Goal: Information Seeking & Learning: Learn about a topic

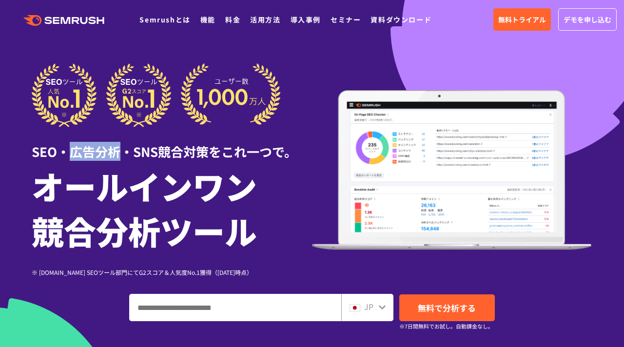
drag, startPoint x: 72, startPoint y: 153, endPoint x: 118, endPoint y: 153, distance: 45.8
click at [118, 153] on div "SEO・広告分析・SNS競合対策をこれ一つで。" at bounding box center [172, 144] width 280 height 34
copy div "広告分析"
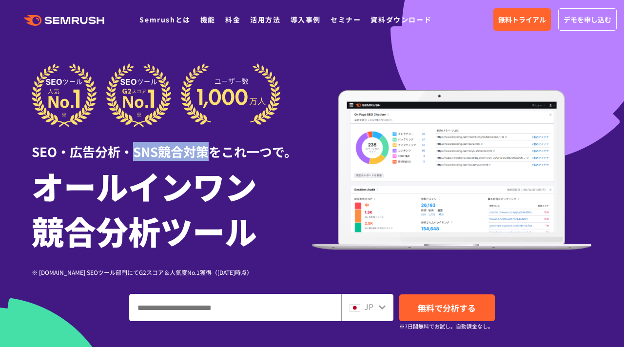
drag, startPoint x: 130, startPoint y: 156, endPoint x: 211, endPoint y: 151, distance: 80.6
click at [211, 151] on div "SEO・広告分析・SNS競合対策をこれ一つで。" at bounding box center [172, 144] width 280 height 34
copy div "SNS競合対策"
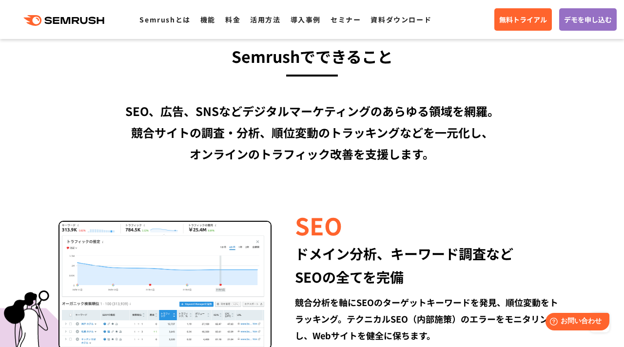
scroll to position [749, 0]
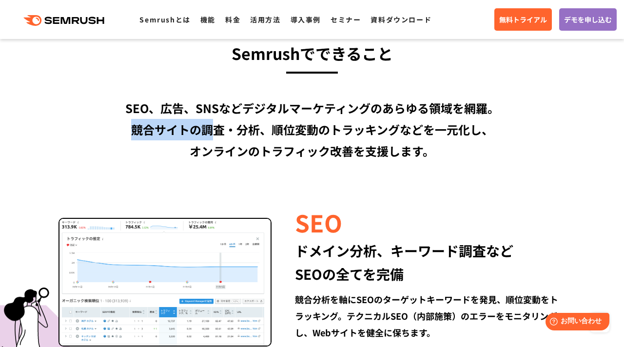
drag, startPoint x: 134, startPoint y: 132, endPoint x: 214, endPoint y: 138, distance: 80.2
click at [214, 139] on div "SEO、広告、SNSなどデジタルマーケティングのあらゆる領域を網羅。 競合サイトの調査・分析、順位変動のトラッキングなどを一元化し、 オンラインのトラフィック…" at bounding box center [312, 130] width 561 height 64
click at [229, 154] on div "SEO、広告、SNSなどデジタルマーケティングのあらゆる領域を網羅。 競合サイトの調査・分析、順位変動のトラッキングなどを一元化し、 オンラインのトラフィック…" at bounding box center [312, 130] width 561 height 64
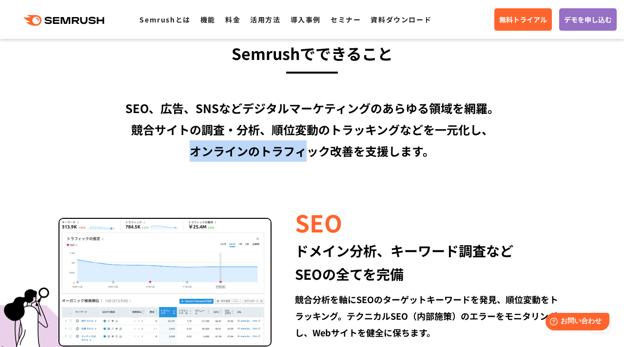
drag, startPoint x: 195, startPoint y: 153, endPoint x: 308, endPoint y: 153, distance: 113.1
click at [308, 153] on div "SEO、広告、SNSなどデジタルマーケティングのあらゆる領域を網羅。 競合サイトの調査・分析、順位変動のトラッキングなどを一元化し、 オンラインのトラフィック…" at bounding box center [312, 130] width 561 height 64
drag, startPoint x: 262, startPoint y: 156, endPoint x: 357, endPoint y: 156, distance: 95.1
click at [357, 156] on div "SEO、広告、SNSなどデジタルマーケティングのあらゆる領域を網羅。 競合サイトの調査・分析、順位変動のトラッキングなどを一元化し、 オンラインのトラフィック…" at bounding box center [312, 130] width 561 height 64
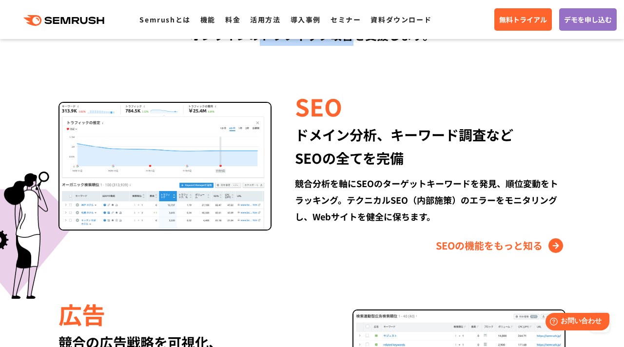
scroll to position [873, 0]
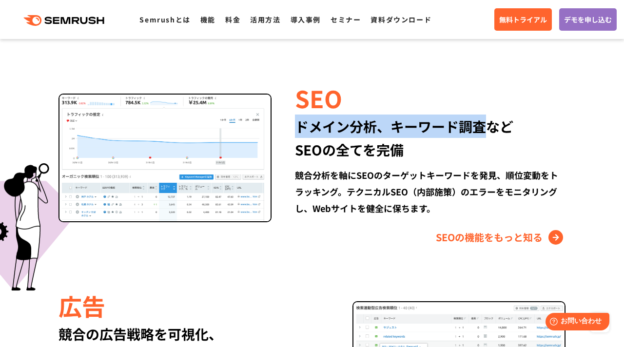
drag, startPoint x: 297, startPoint y: 129, endPoint x: 490, endPoint y: 132, distance: 192.7
click at [490, 132] on div "ドメイン分析、キーワード調査など SEOの全てを完備" at bounding box center [430, 138] width 271 height 47
copy div "ドメイン分析、キーワード調査"
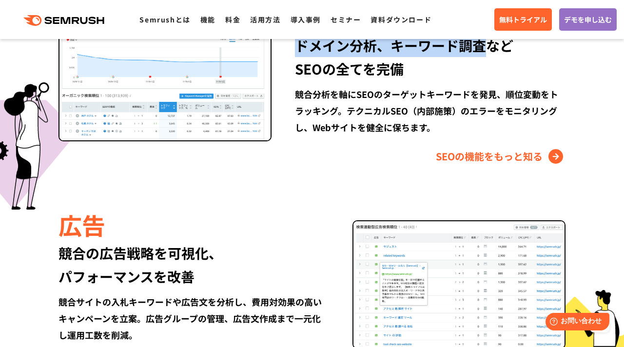
scroll to position [952, 0]
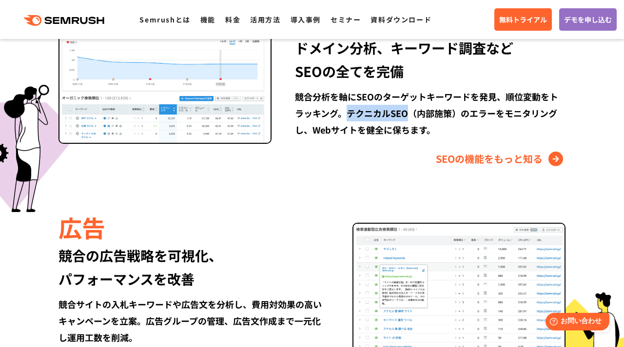
drag, startPoint x: 349, startPoint y: 115, endPoint x: 407, endPoint y: 116, distance: 58.5
click at [407, 116] on div "競合分析を軸にSEOのターゲットキーワードを発見、順位変動をトラッキング。テクニカルSEO（内部施策）のエラーをモニタリングし、Webサイトを健全に保ちます。" at bounding box center [430, 113] width 271 height 50
copy div "テクニカルSEO"
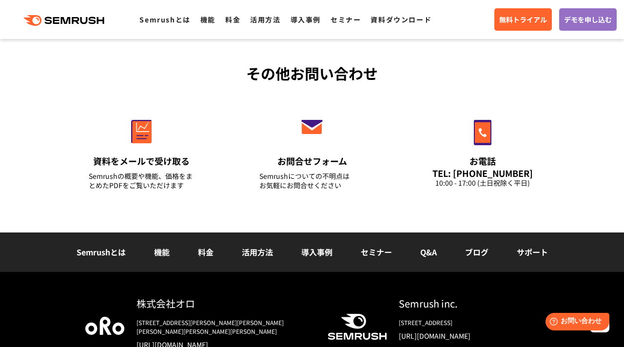
scroll to position [3486, 0]
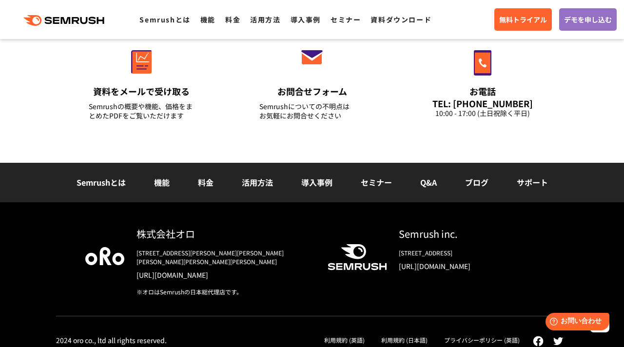
click at [182, 270] on link "[URL][DOMAIN_NAME]" at bounding box center [225, 275] width 176 height 10
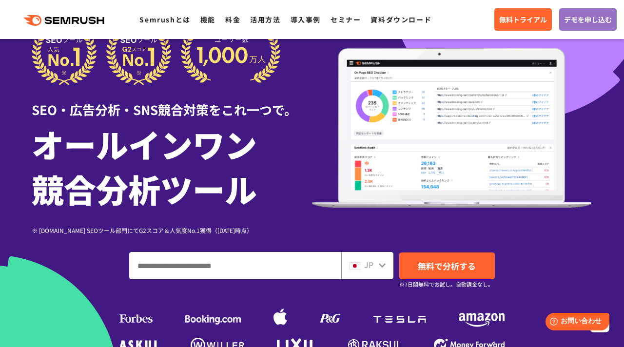
scroll to position [0, 0]
